Goal: Task Accomplishment & Management: Manage account settings

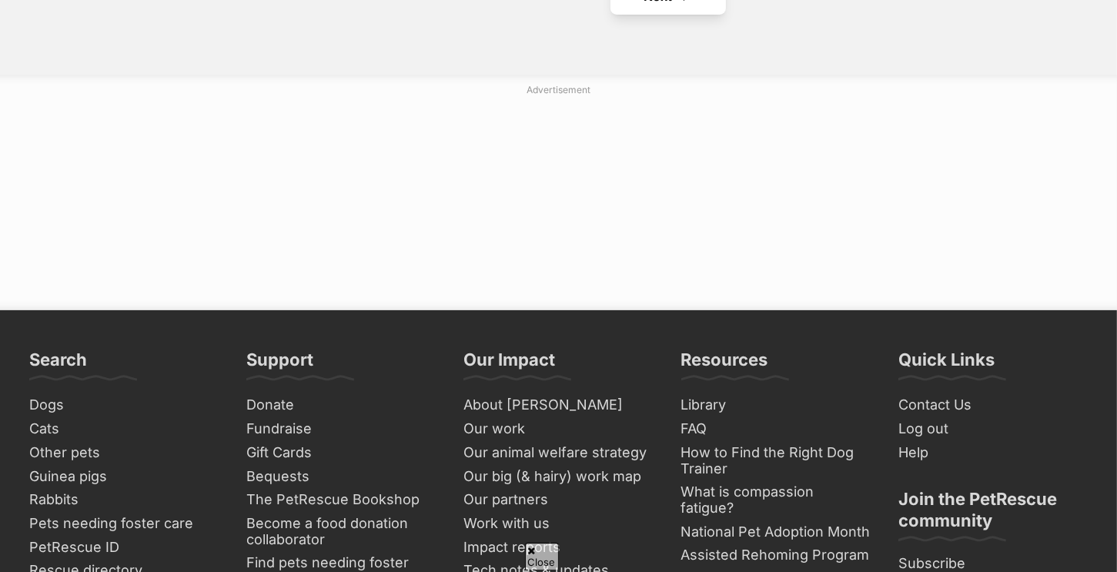
scroll to position [5733, 0]
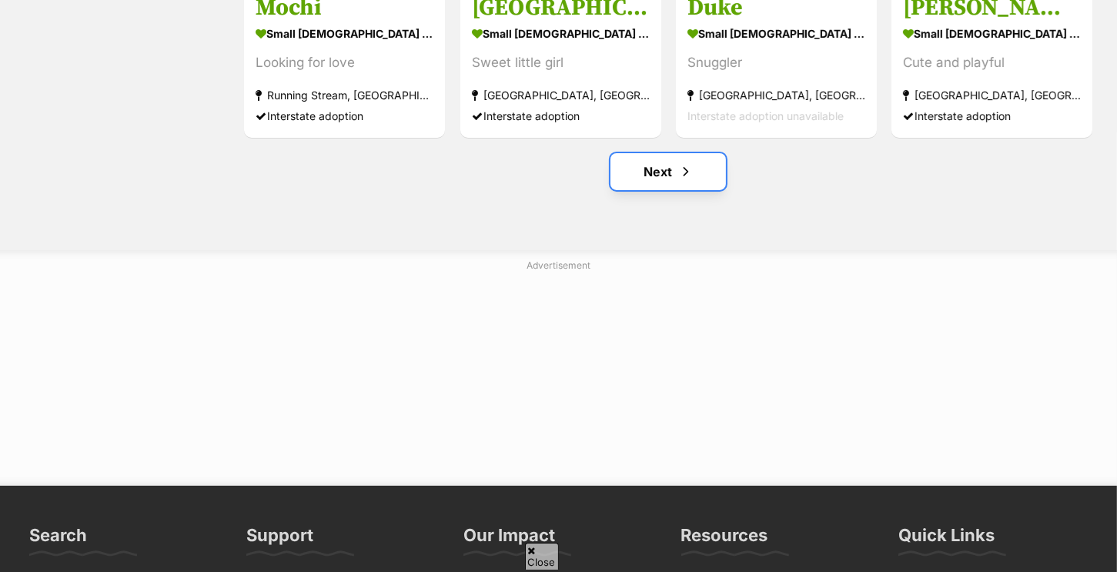
click at [690, 177] on span "Next page" at bounding box center [685, 171] width 15 height 18
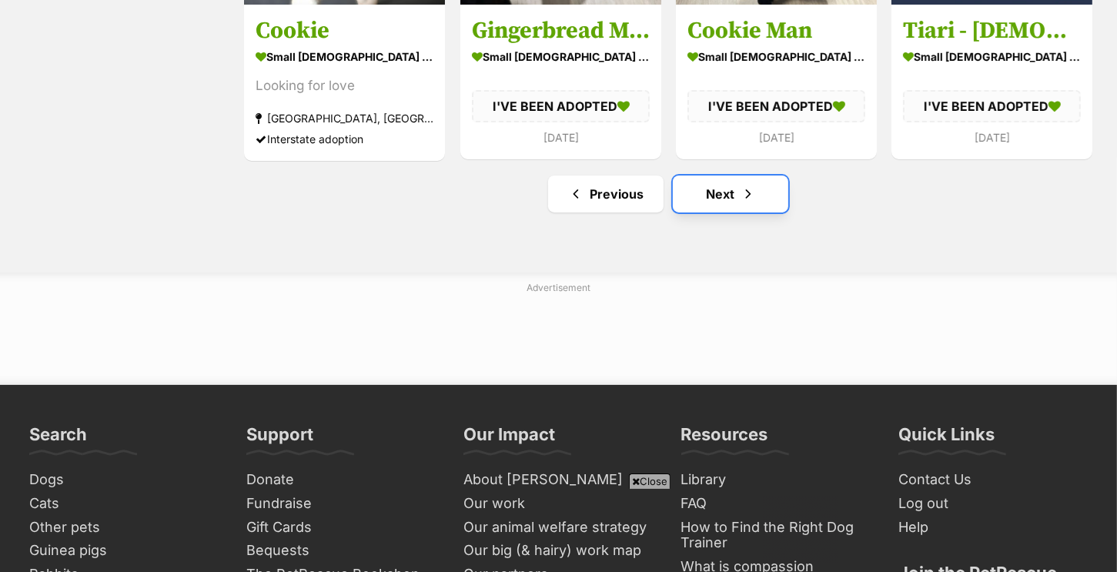
click at [733, 202] on link "Next" at bounding box center [730, 193] width 115 height 37
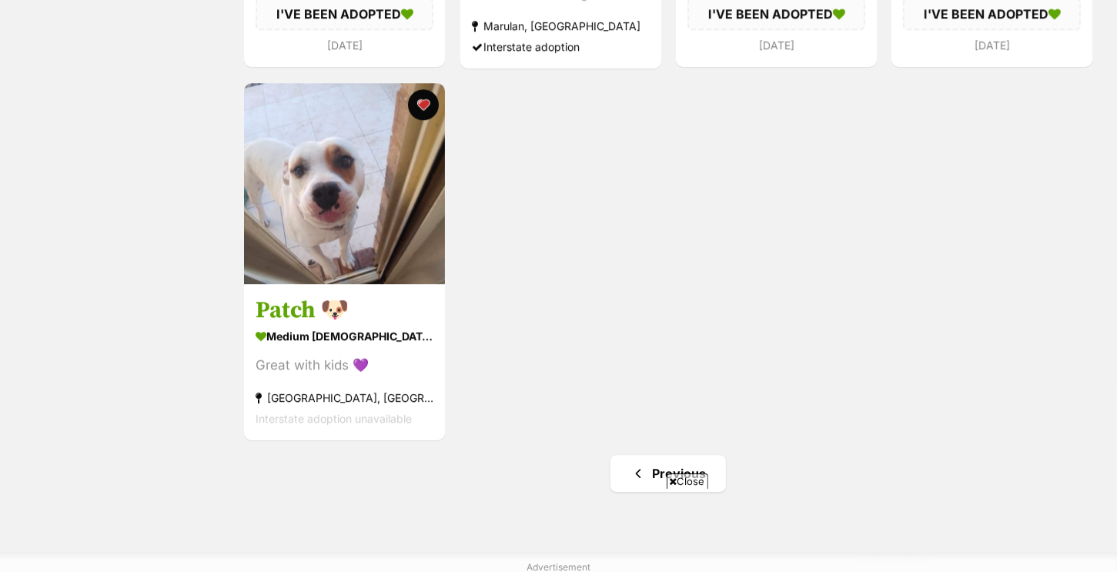
click at [686, 478] on span "Close" at bounding box center [687, 480] width 42 height 15
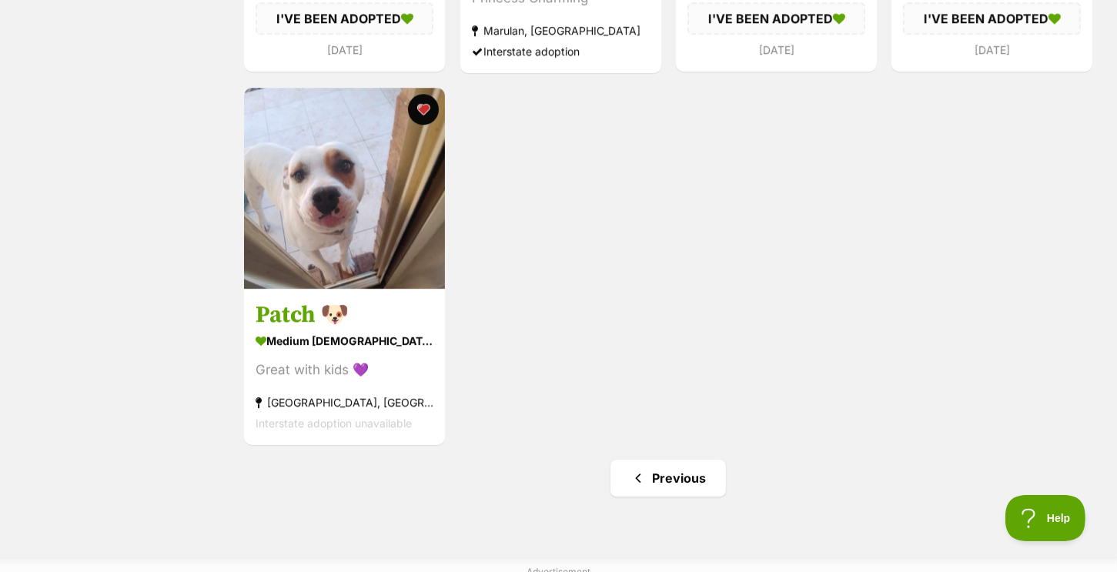
scroll to position [4387, 0]
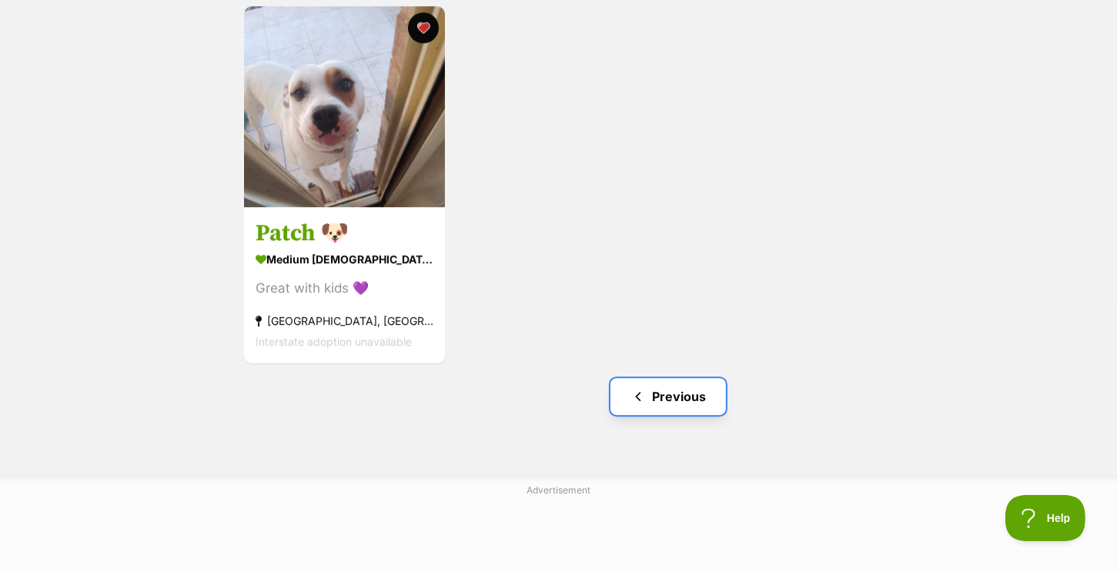
click at [664, 407] on link "Previous" at bounding box center [667, 396] width 115 height 37
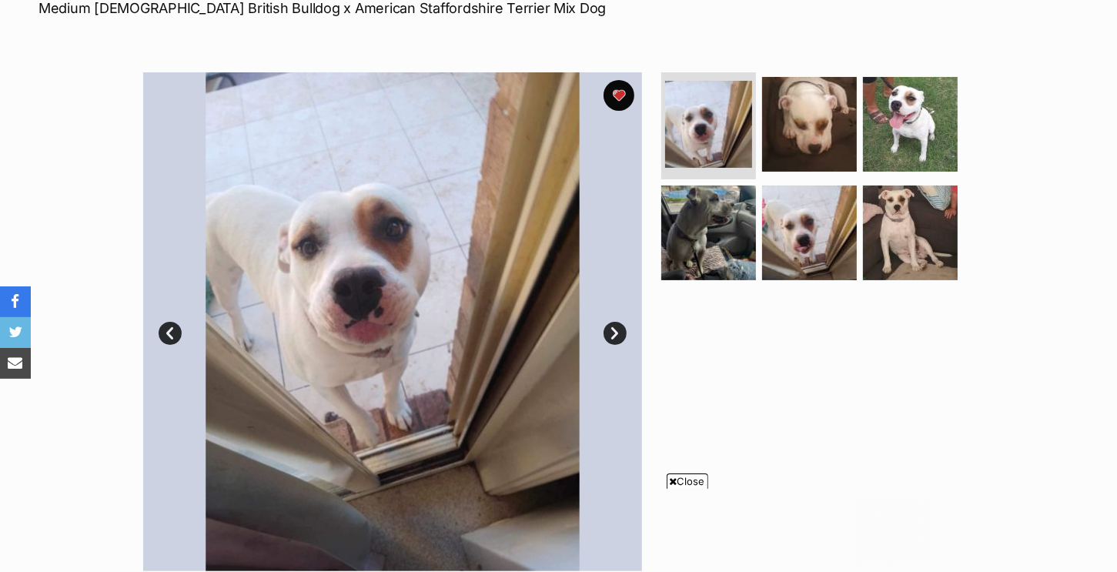
scroll to position [308, 0]
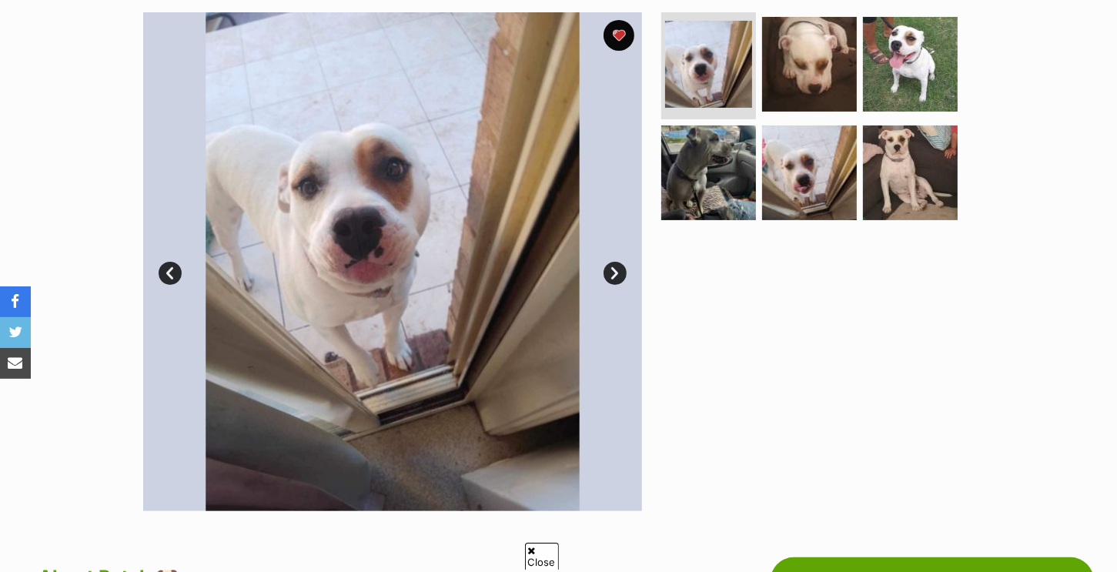
click at [673, 479] on div at bounding box center [816, 261] width 316 height 499
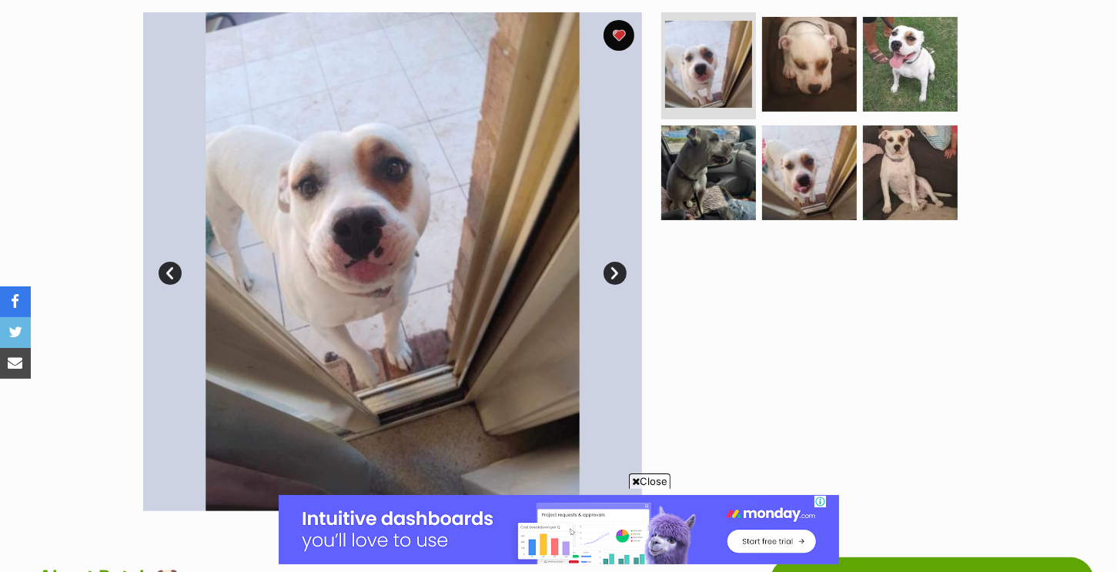
scroll to position [462, 0]
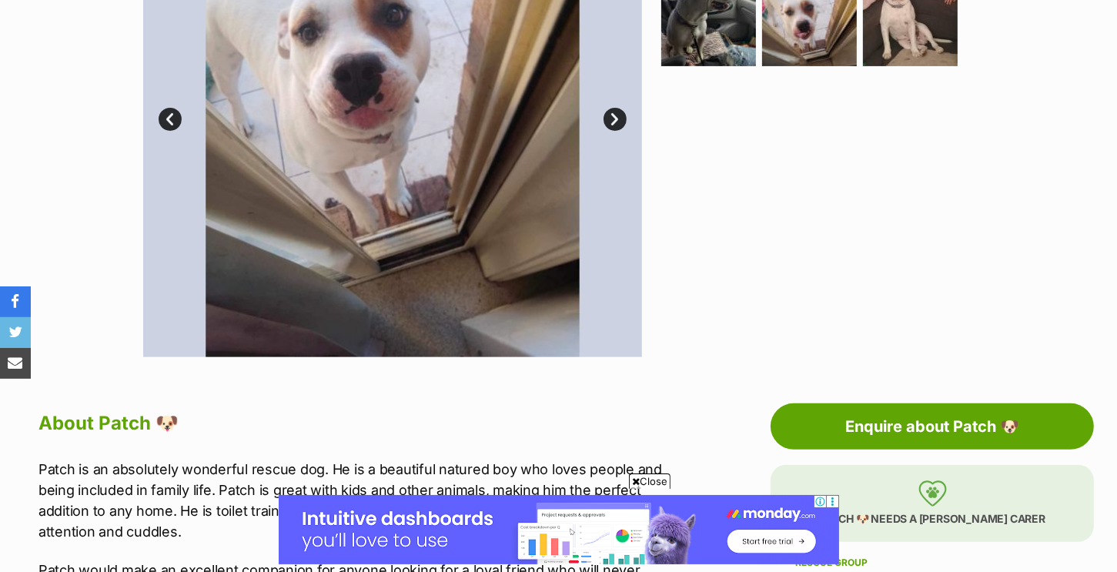
click at [653, 475] on span "Close" at bounding box center [650, 480] width 42 height 15
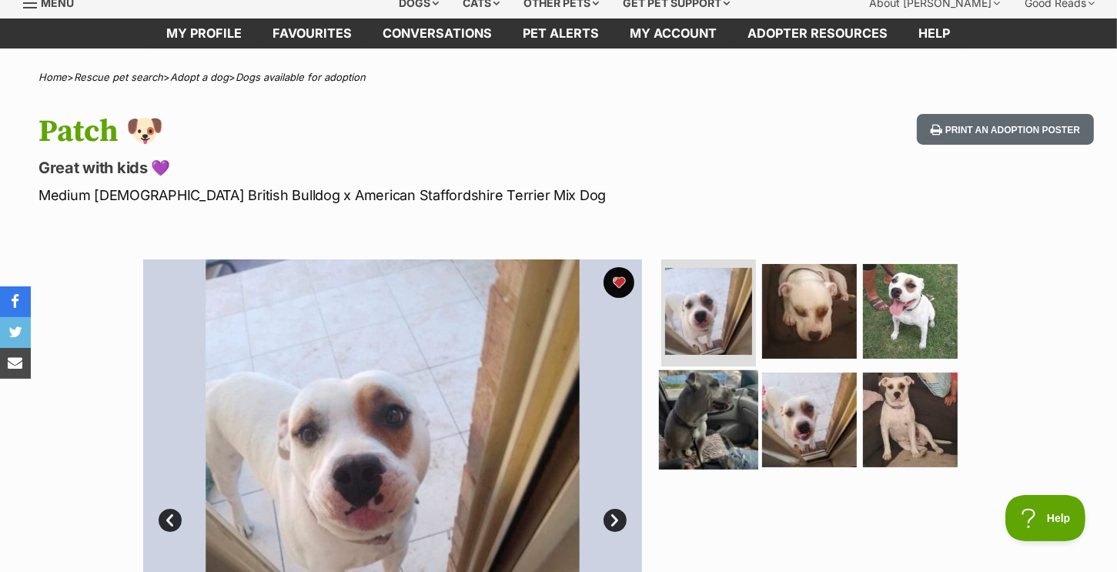
scroll to position [0, 0]
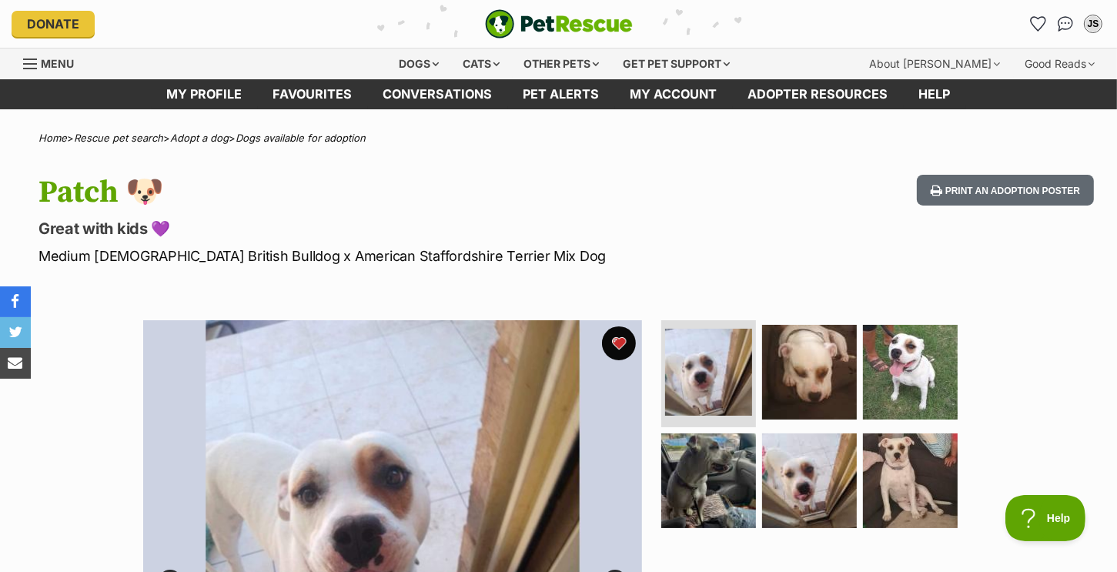
click at [616, 342] on button "favourite" at bounding box center [619, 343] width 34 height 34
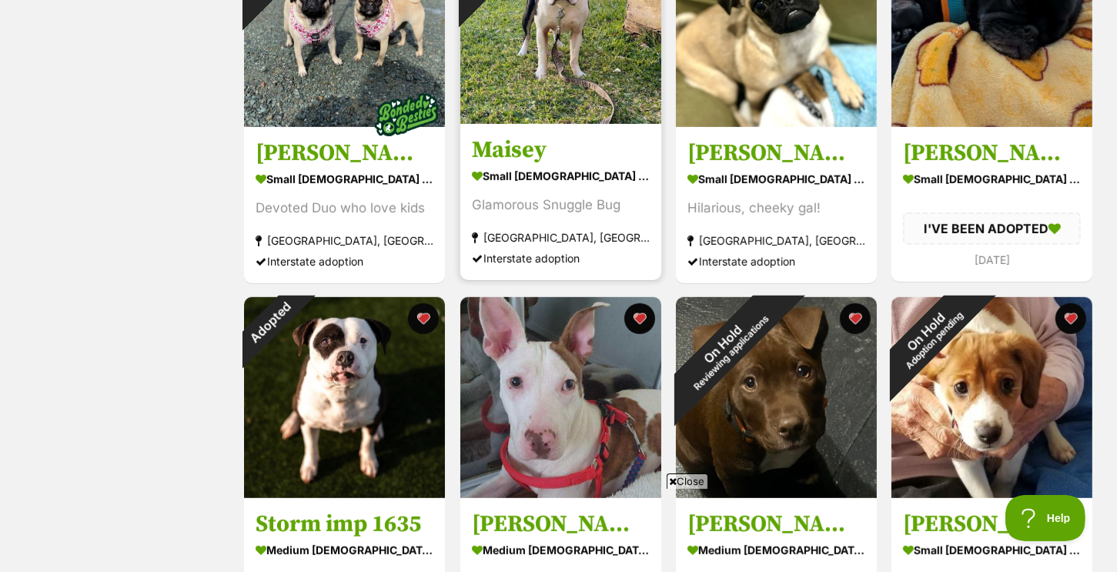
scroll to position [847, 0]
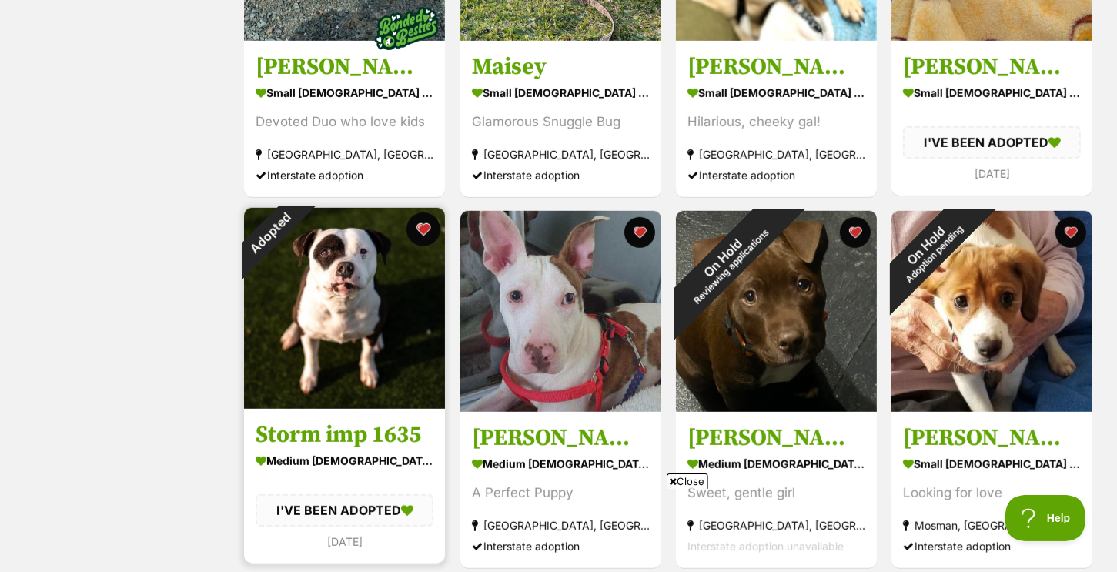
click at [420, 226] on button "favourite" at bounding box center [424, 229] width 34 height 34
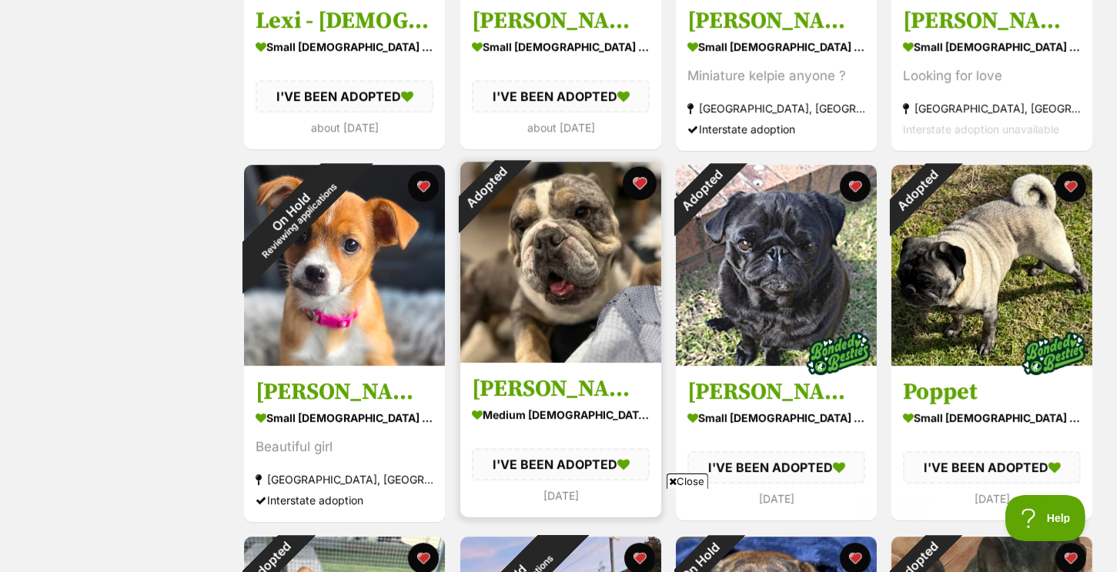
scroll to position [0, 0]
click at [636, 192] on button "favourite" at bounding box center [640, 183] width 34 height 34
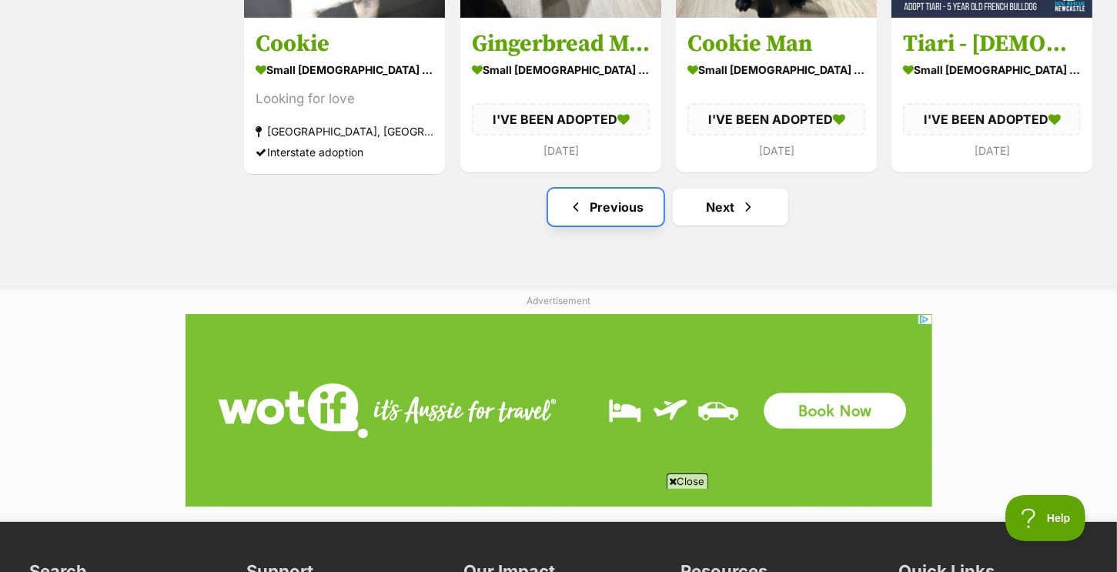
click at [618, 221] on link "Previous" at bounding box center [605, 207] width 115 height 37
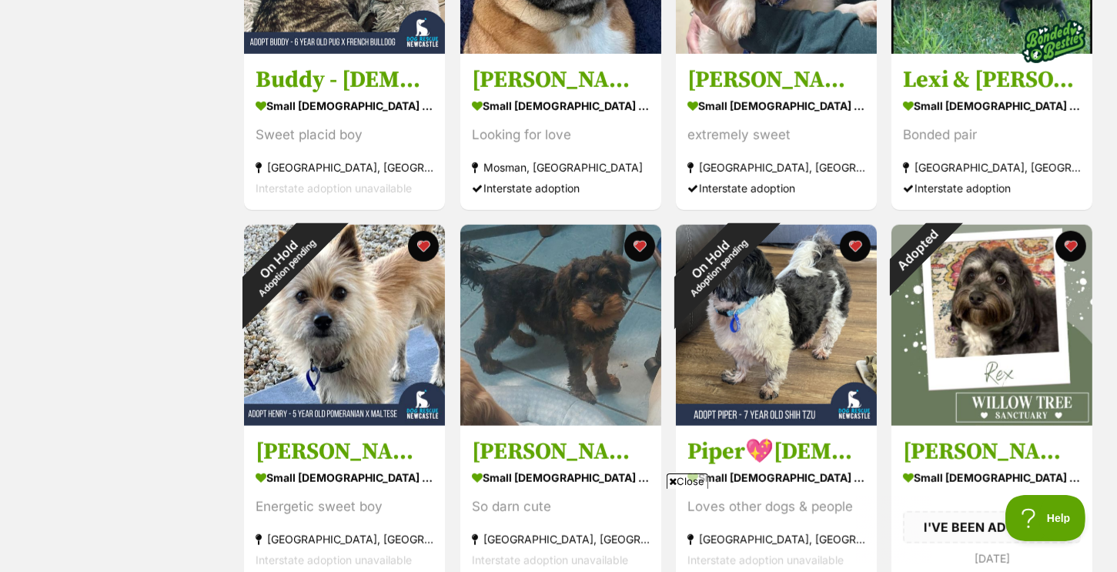
scroll to position [1231, 0]
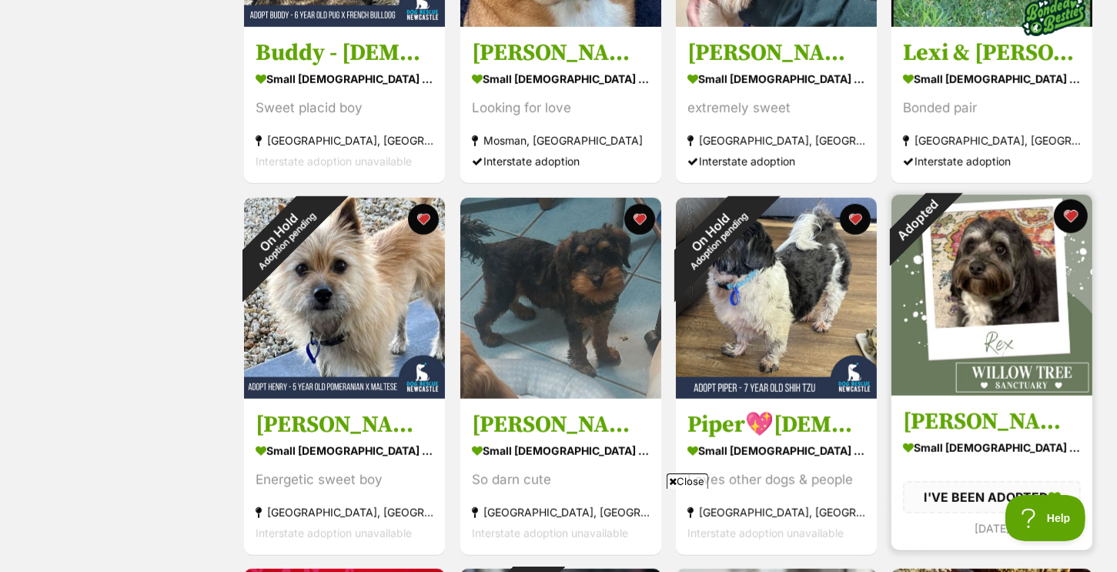
click at [1067, 218] on button "favourite" at bounding box center [1071, 216] width 34 height 34
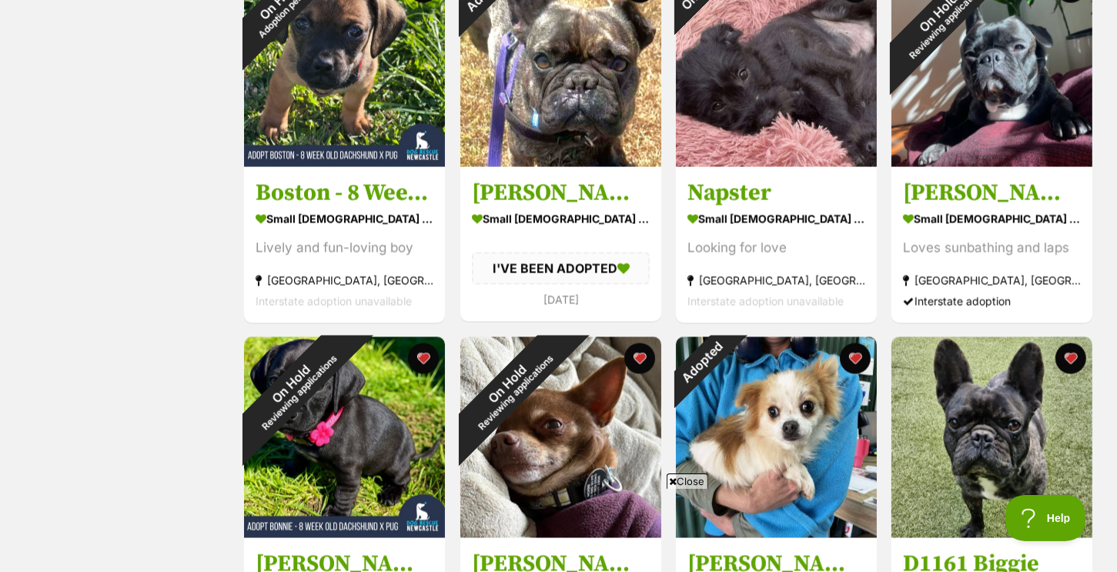
scroll to position [2617, 0]
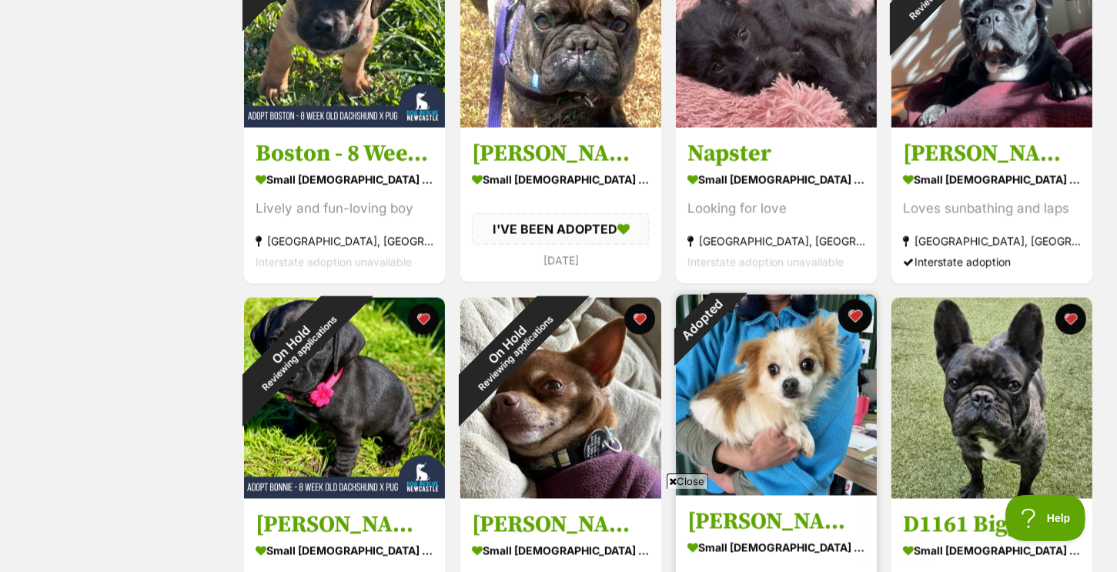
click at [862, 322] on button "favourite" at bounding box center [855, 316] width 34 height 34
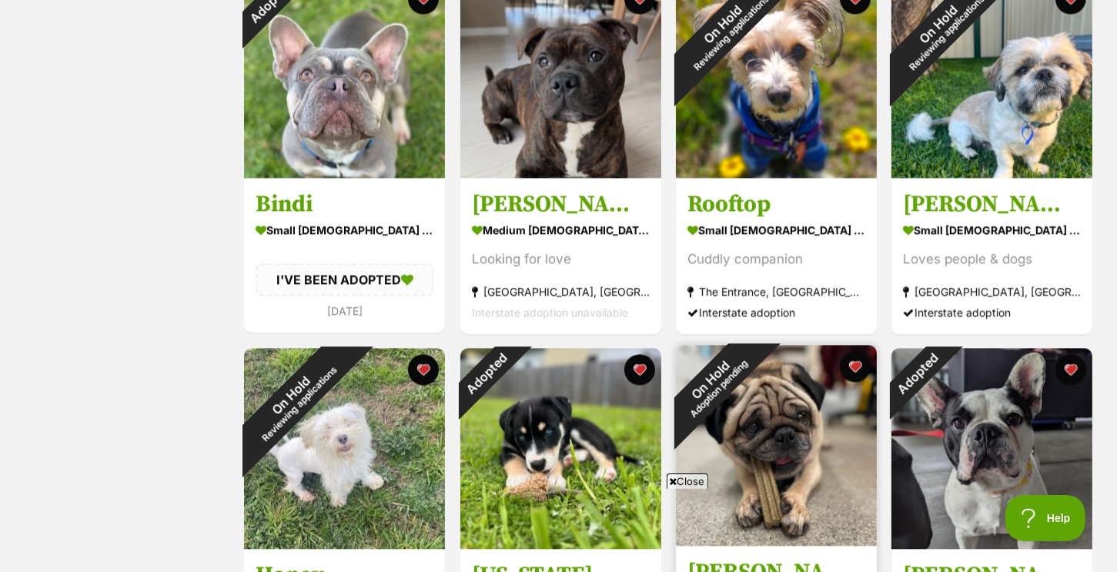
scroll to position [0, 0]
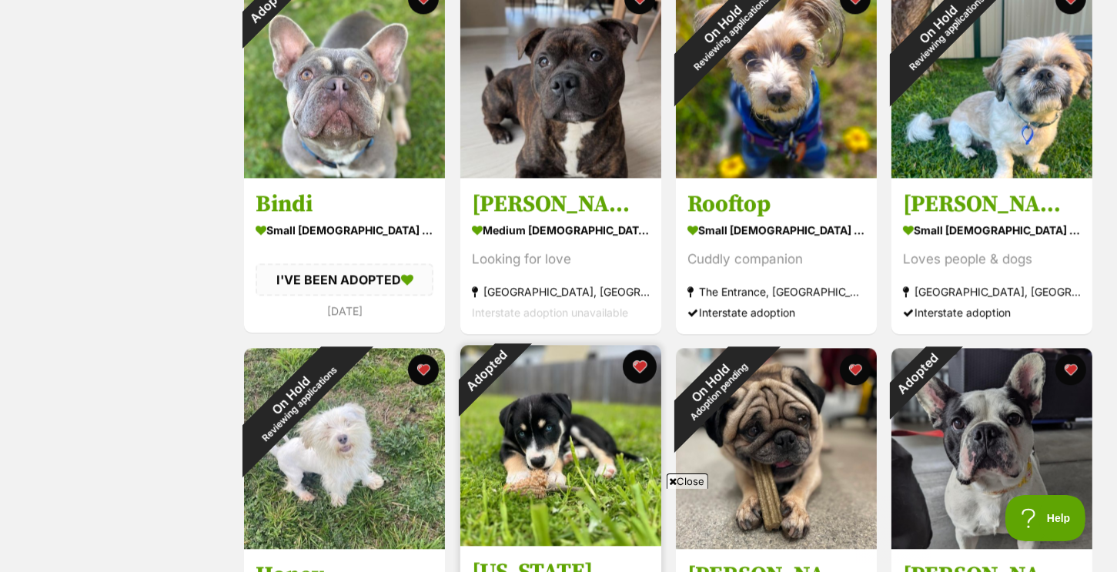
click at [650, 379] on button "favourite" at bounding box center [640, 366] width 34 height 34
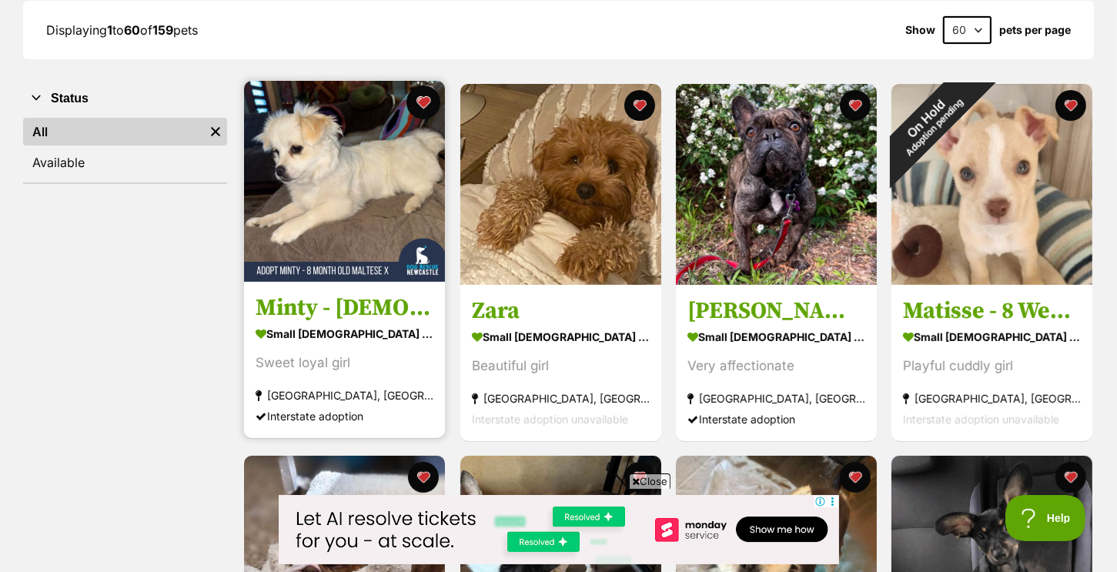
click at [426, 100] on button "favourite" at bounding box center [424, 102] width 34 height 34
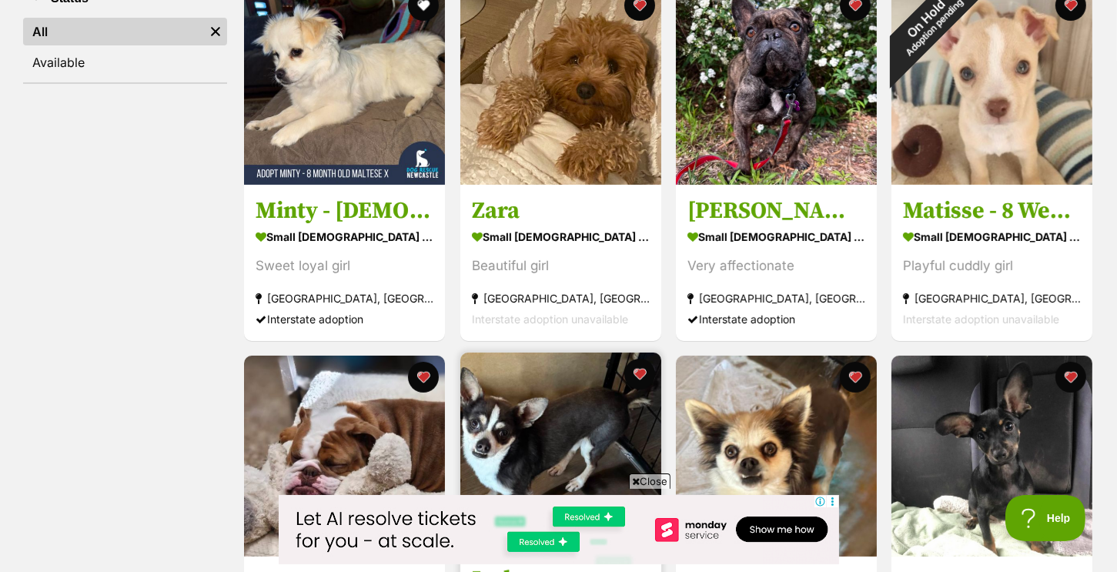
scroll to position [231, 0]
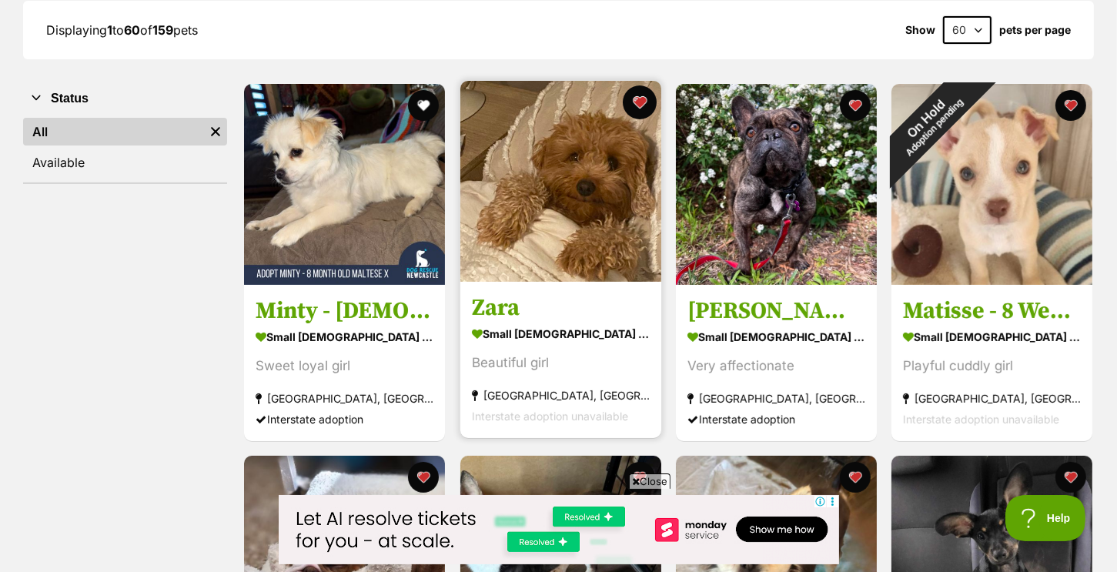
click at [640, 96] on button "favourite" at bounding box center [640, 102] width 34 height 34
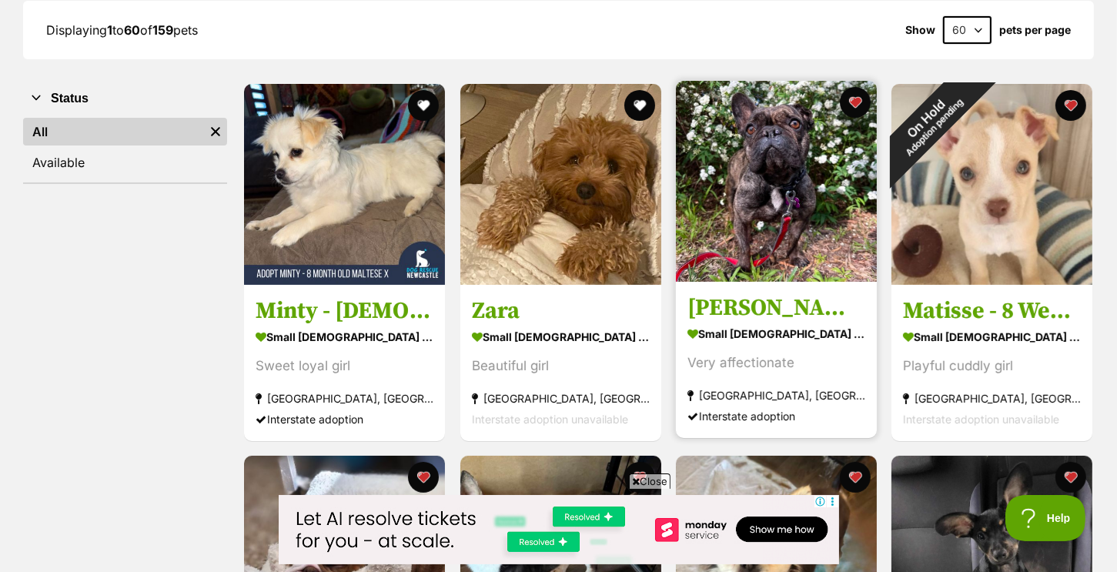
click at [803, 171] on img at bounding box center [776, 181] width 201 height 201
